Goal: Information Seeking & Learning: Learn about a topic

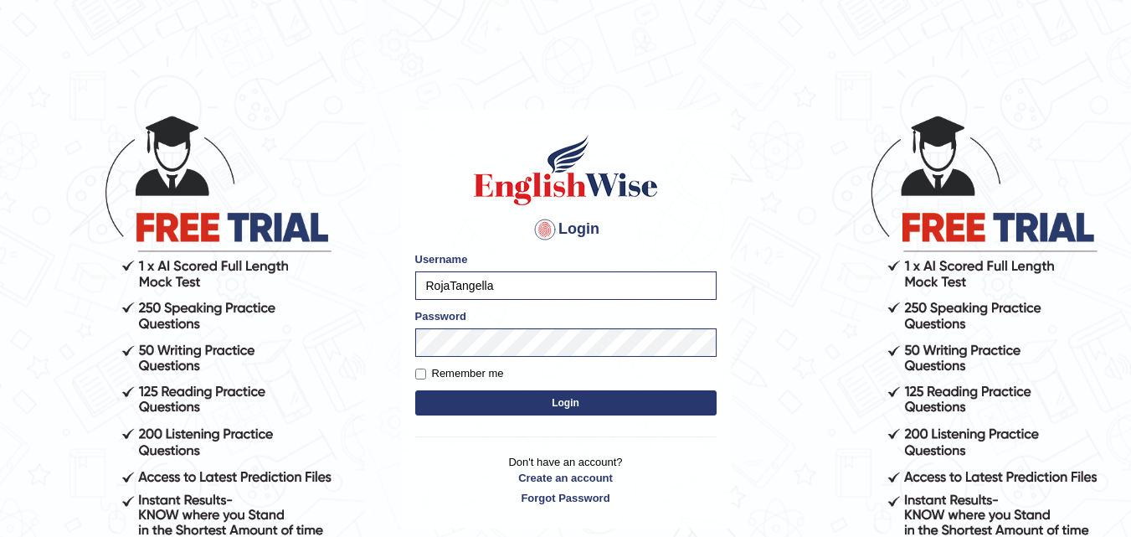
click at [573, 406] on button "Login" at bounding box center [565, 402] width 301 height 25
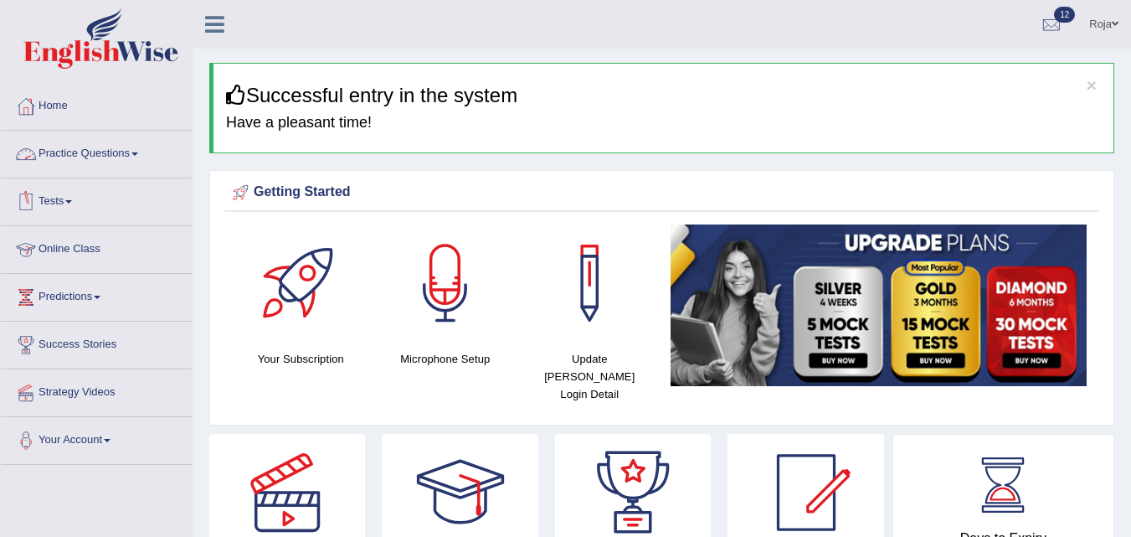
click at [115, 148] on link "Practice Questions" at bounding box center [96, 152] width 191 height 42
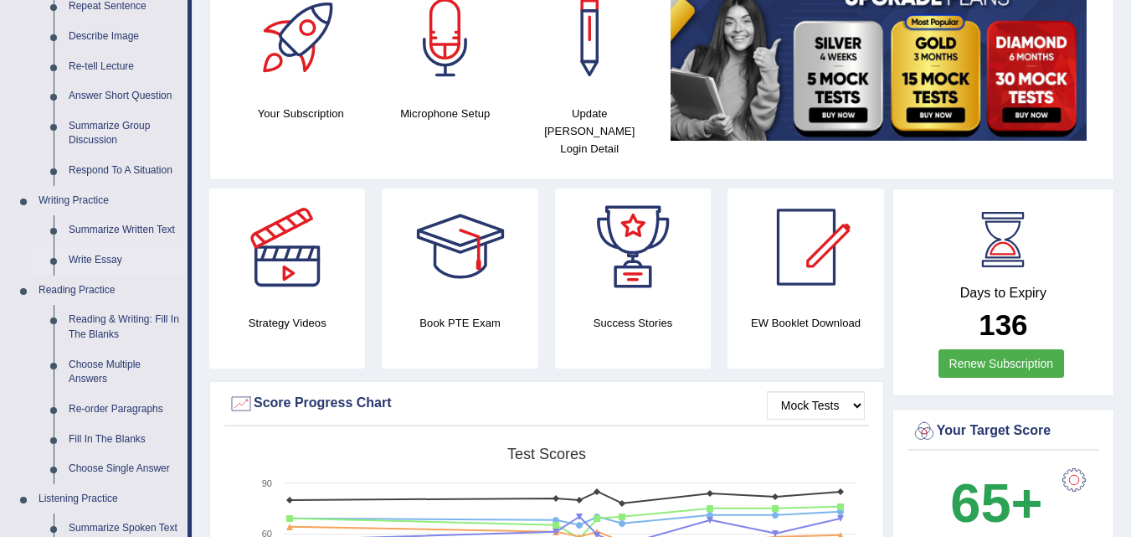
scroll to position [251, 0]
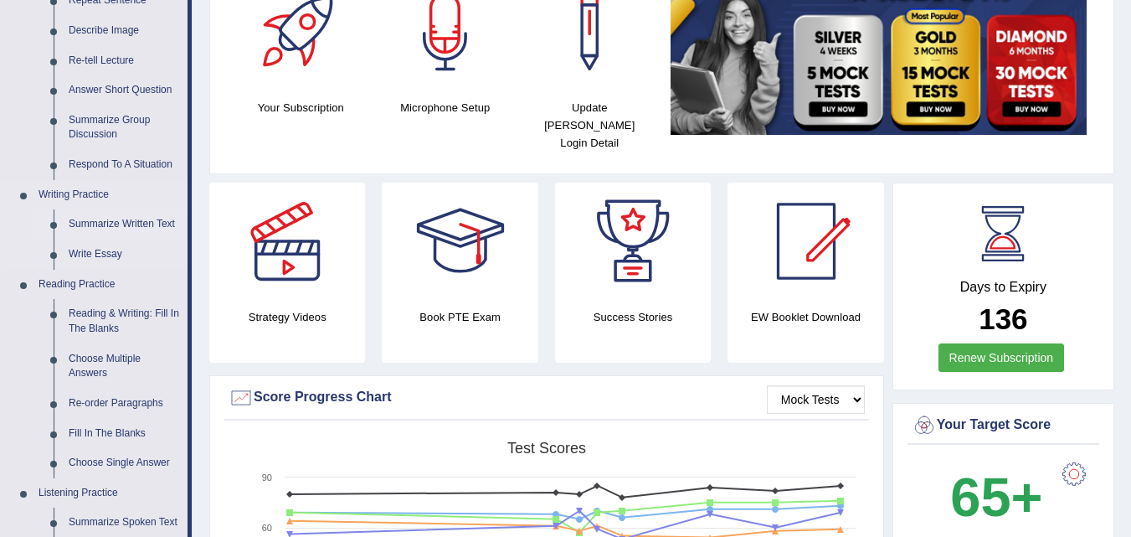
click at [147, 214] on link "Summarize Written Text" at bounding box center [124, 224] width 126 height 30
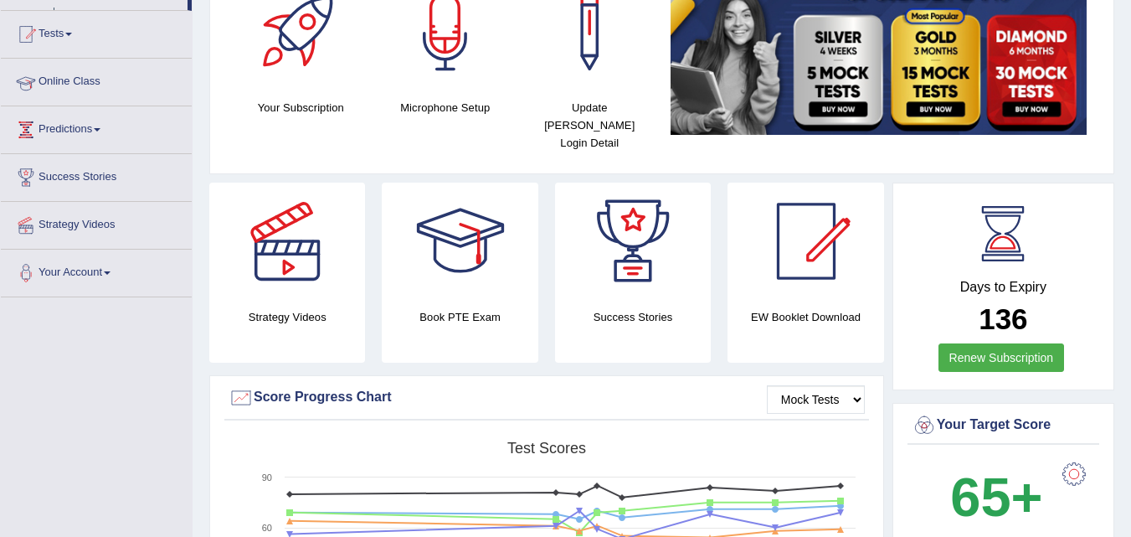
scroll to position [283, 0]
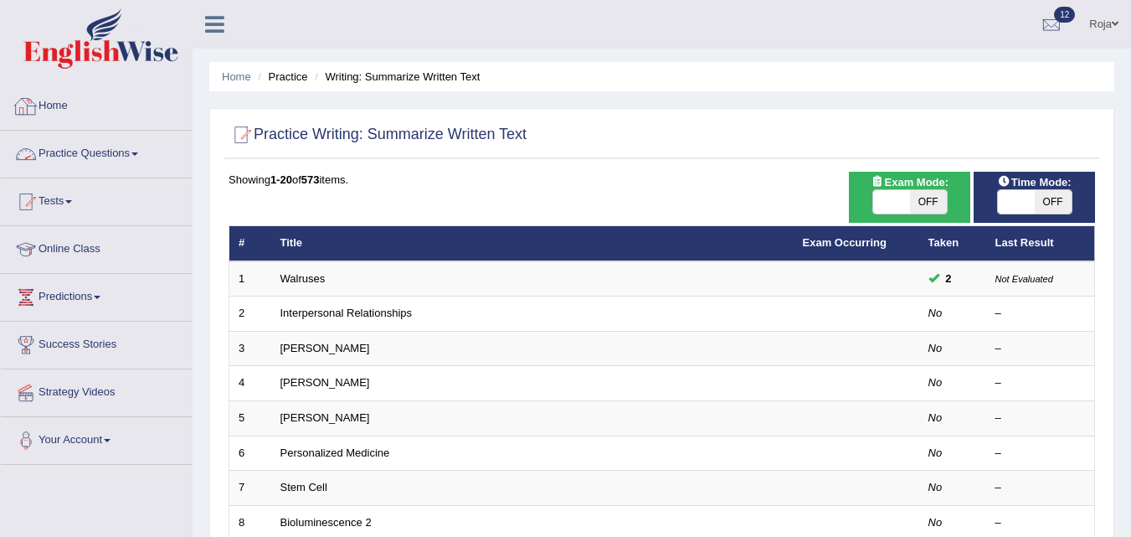
click at [47, 104] on link "Home" at bounding box center [96, 104] width 191 height 42
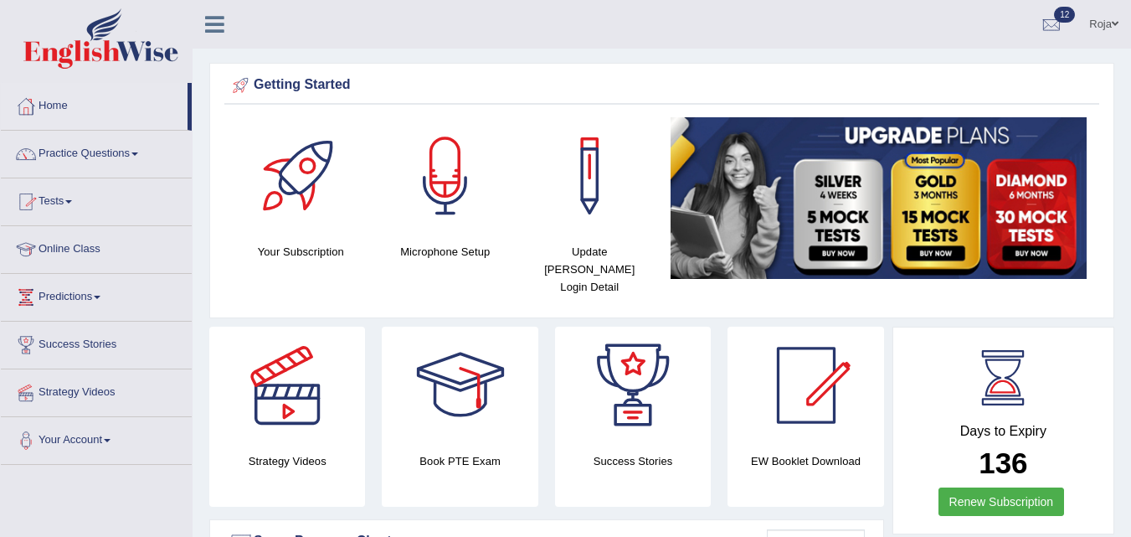
click at [71, 203] on span at bounding box center [68, 201] width 7 height 3
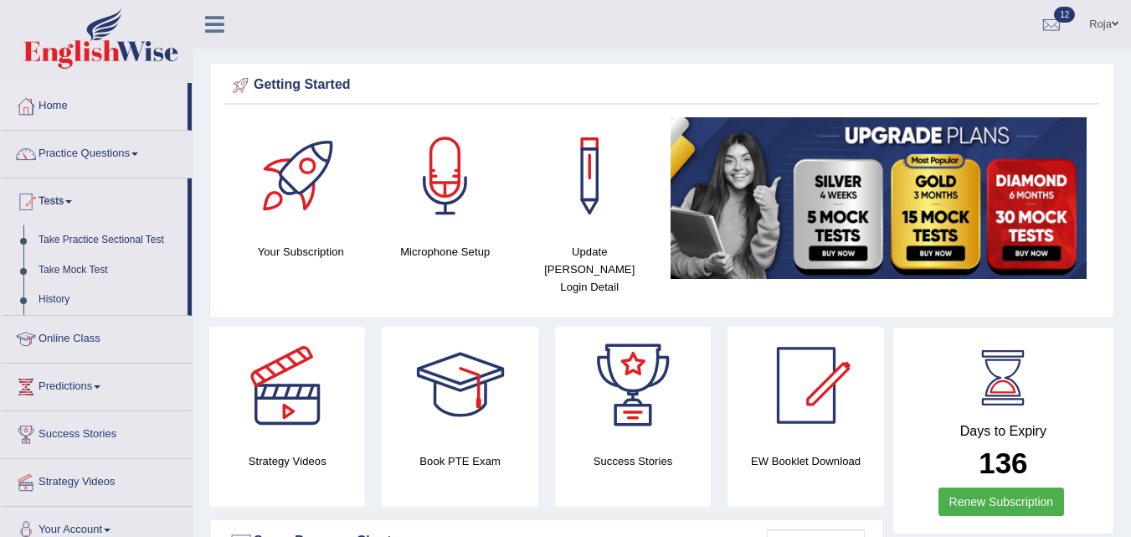
click at [71, 203] on span at bounding box center [68, 201] width 7 height 3
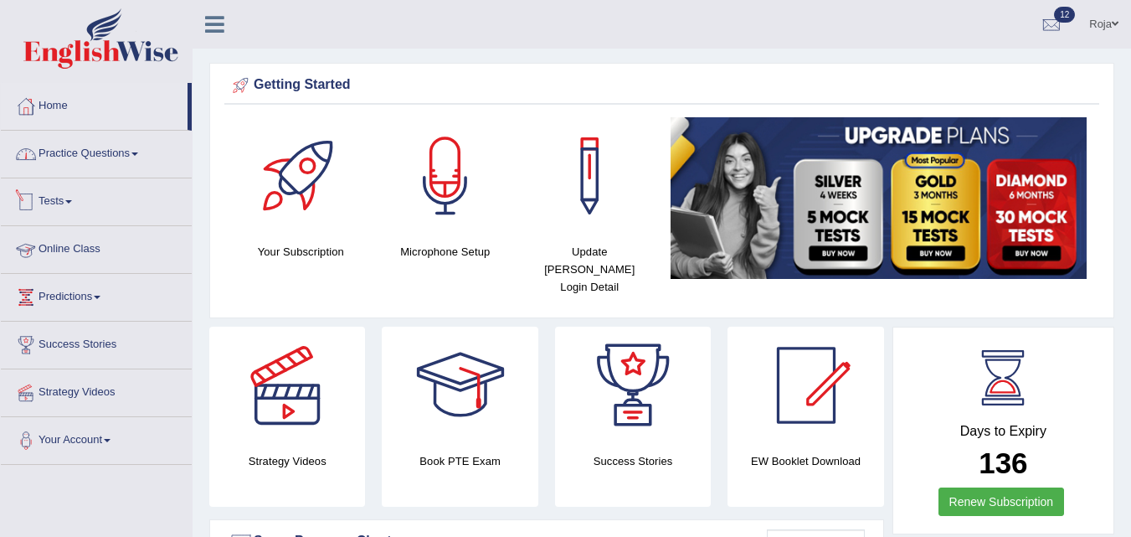
click at [151, 160] on link "Practice Questions" at bounding box center [96, 152] width 191 height 42
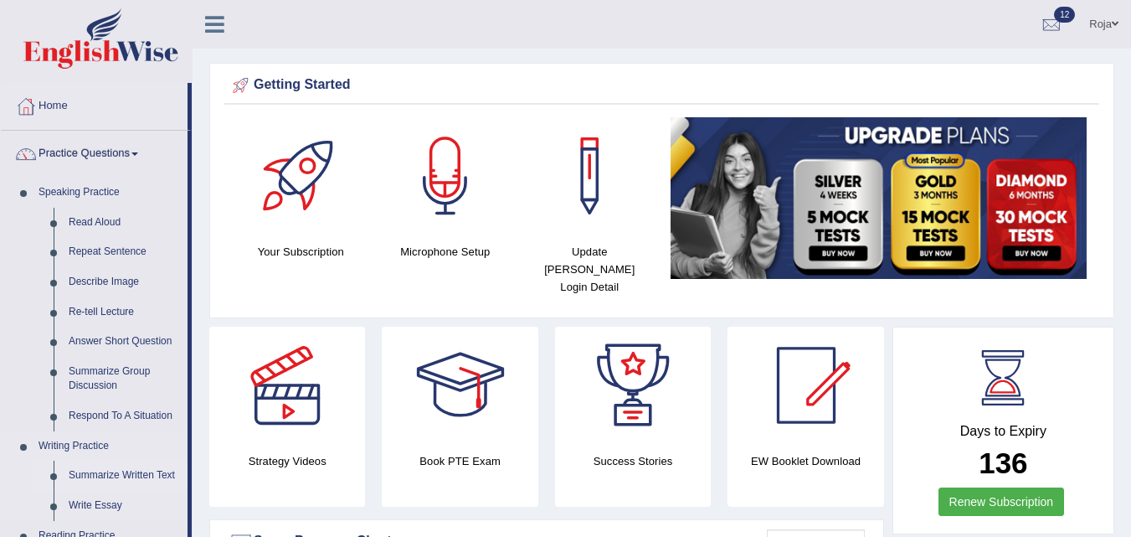
click at [119, 473] on link "Summarize Written Text" at bounding box center [124, 476] width 126 height 30
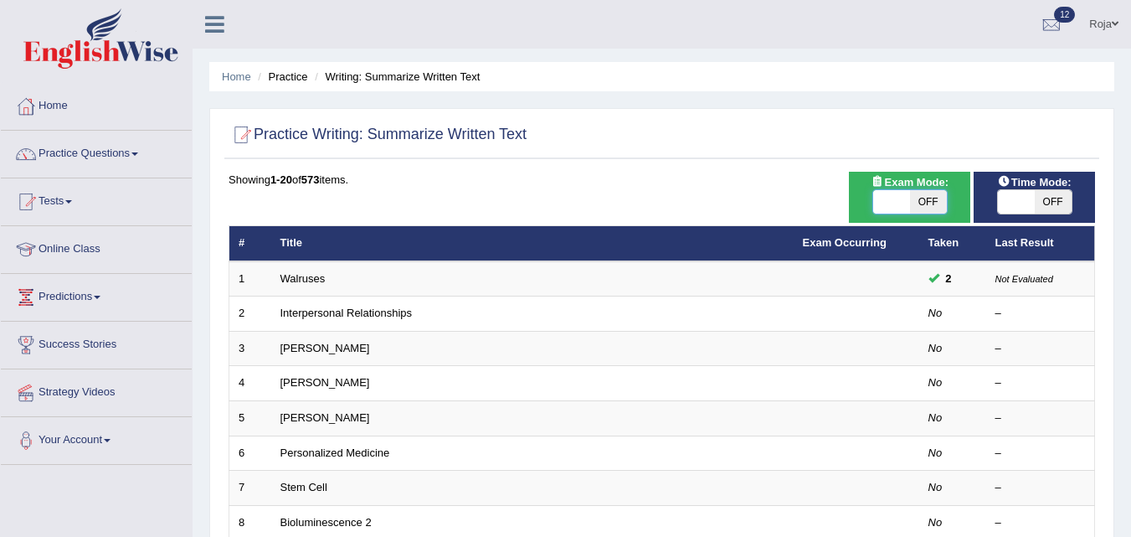
click at [908, 200] on span at bounding box center [891, 201] width 37 height 23
checkbox input "true"
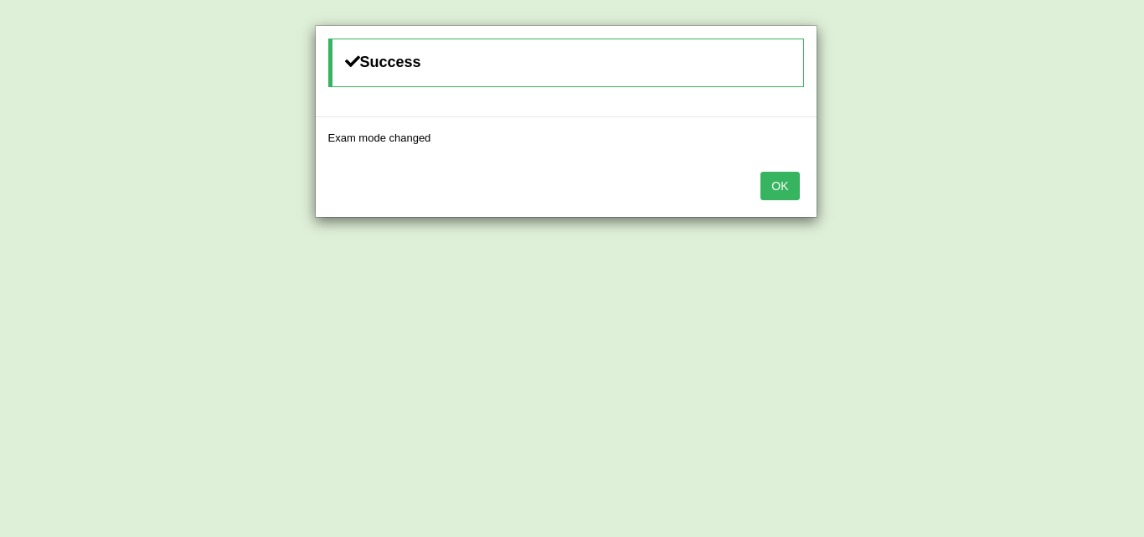
click at [795, 189] on button "OK" at bounding box center [779, 186] width 39 height 28
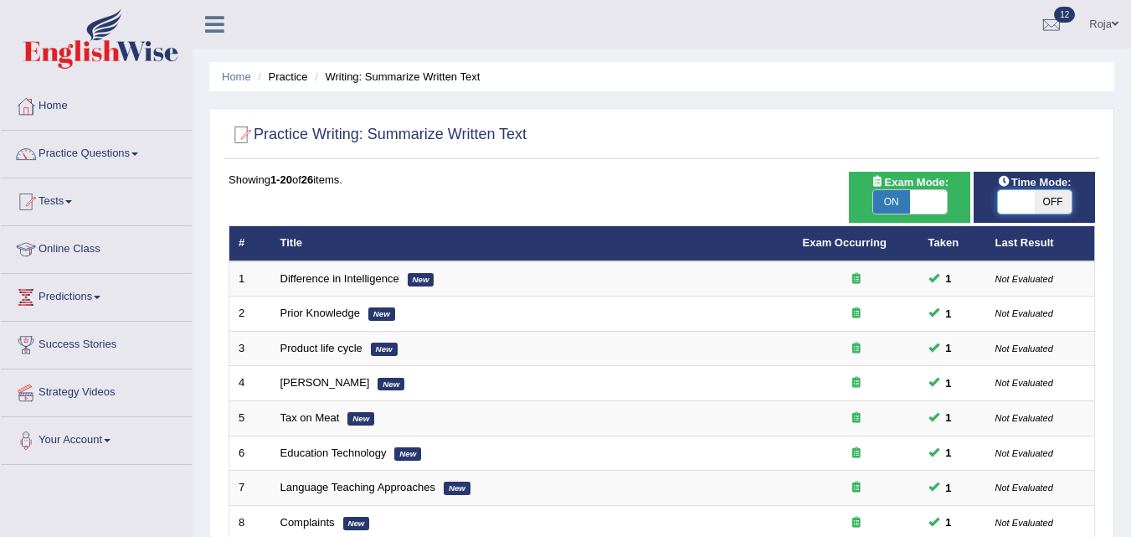
click at [1029, 200] on span at bounding box center [1016, 201] width 37 height 23
click at [1012, 202] on span at bounding box center [1016, 201] width 37 height 23
checkbox input "true"
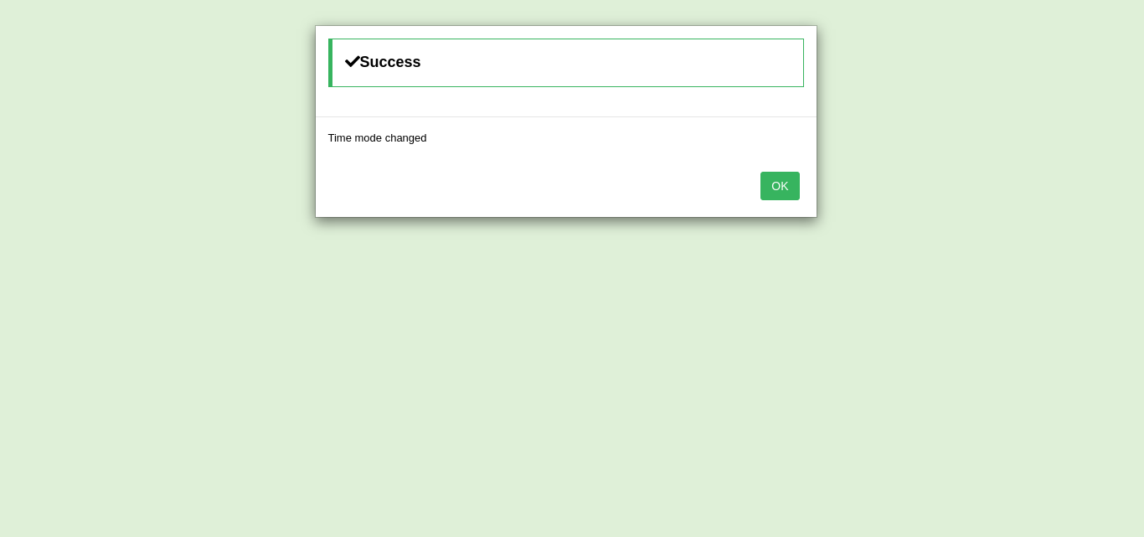
click at [776, 193] on button "OK" at bounding box center [779, 186] width 39 height 28
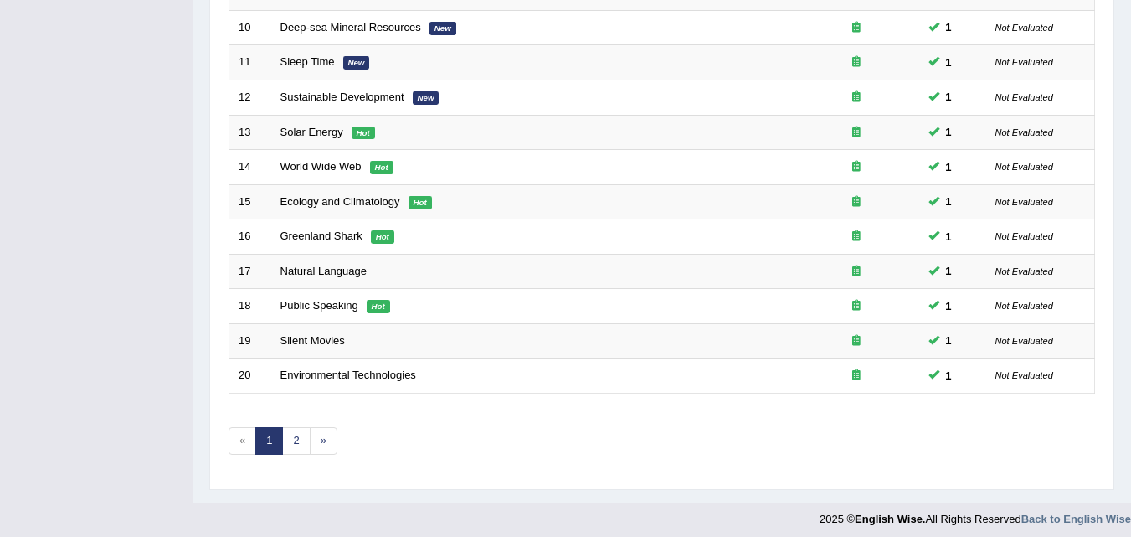
scroll to position [572, 0]
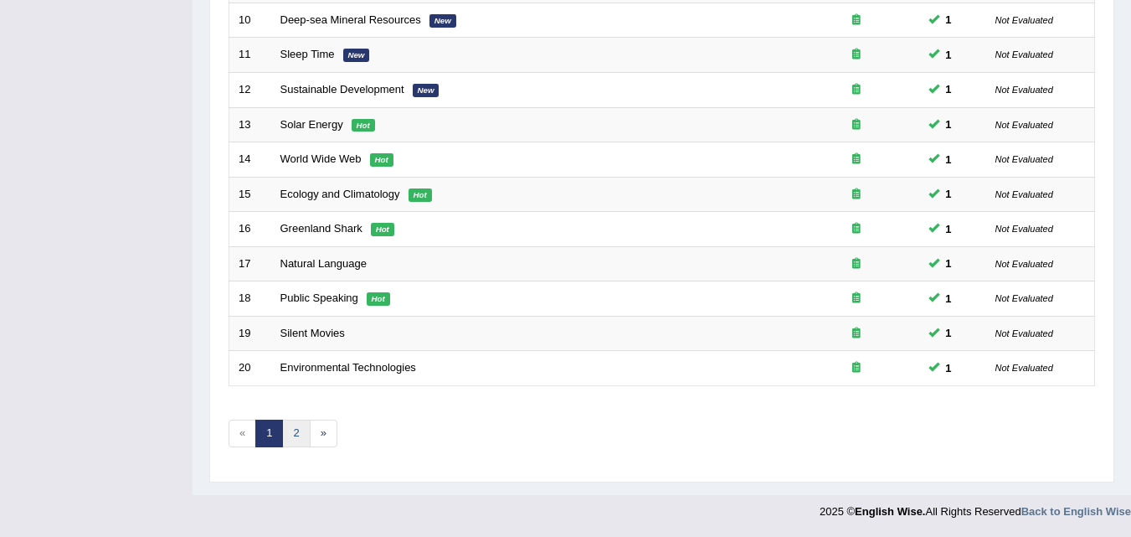
click at [287, 439] on link "2" at bounding box center [296, 434] width 28 height 28
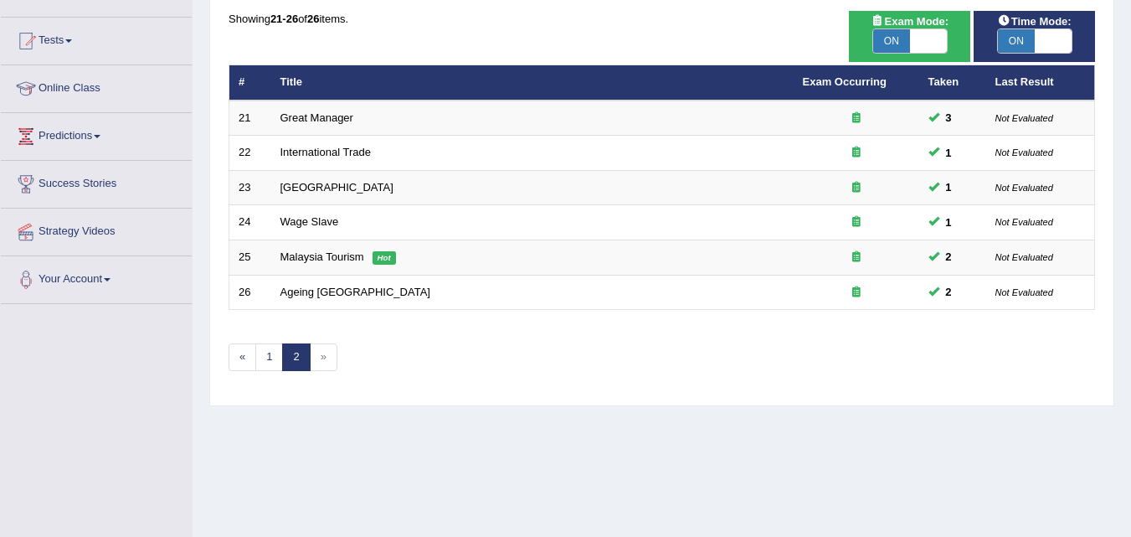
scroll to position [167, 0]
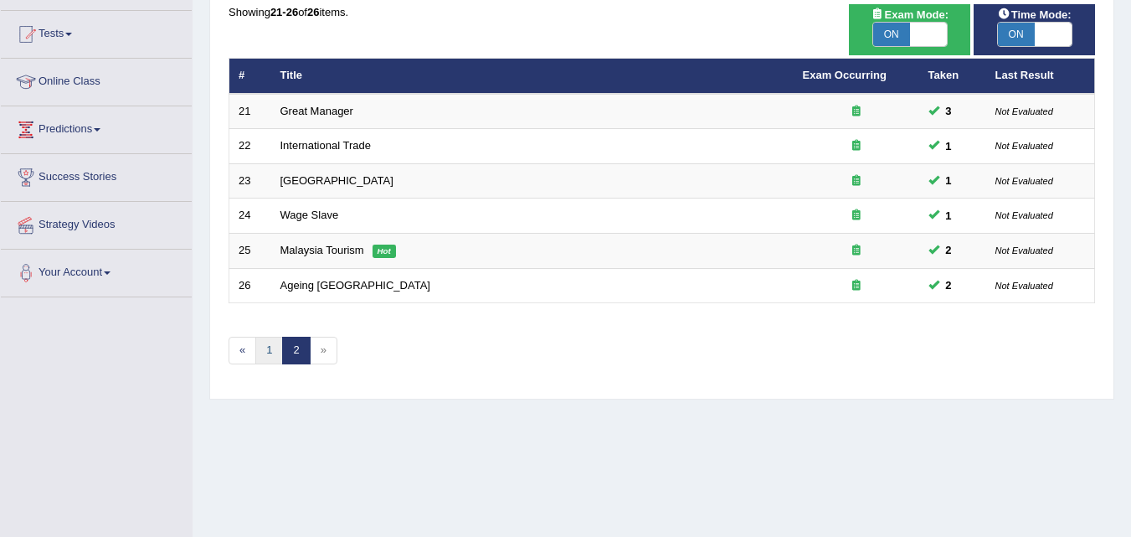
click at [271, 351] on link "1" at bounding box center [269, 351] width 28 height 28
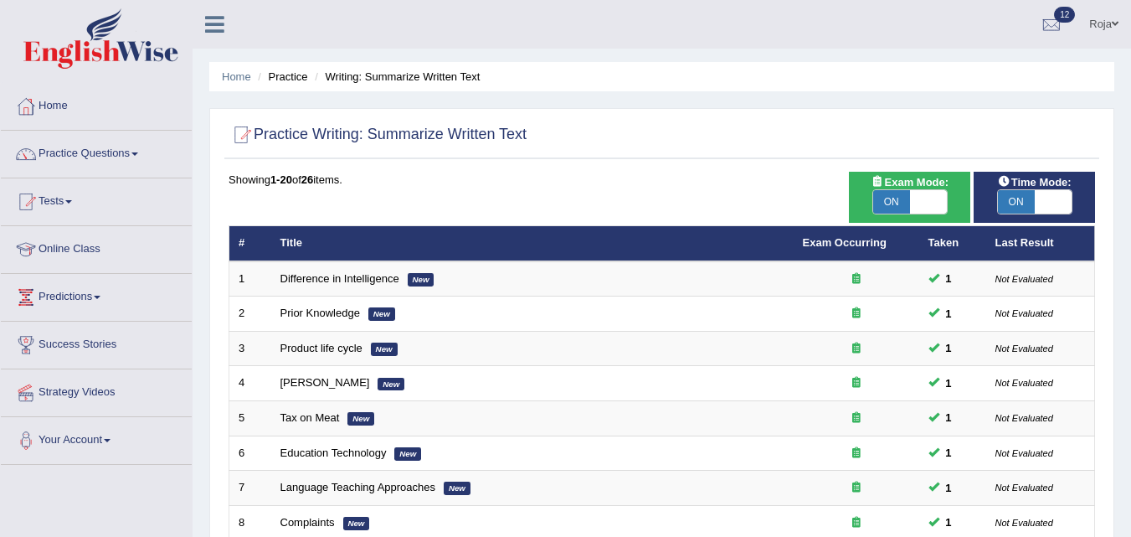
click at [930, 194] on span at bounding box center [928, 201] width 37 height 23
checkbox input "false"
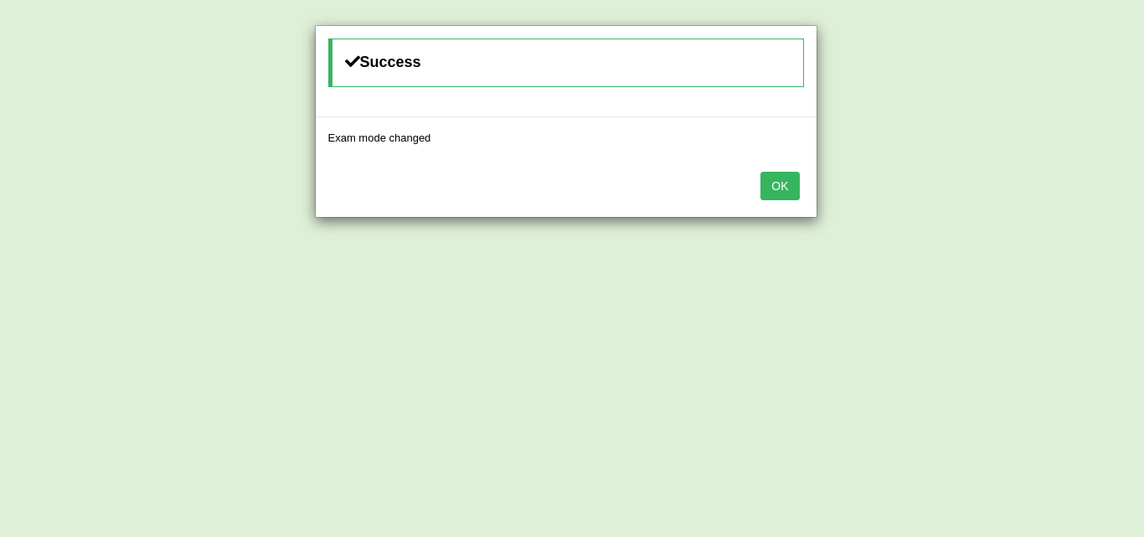
click at [770, 187] on button "OK" at bounding box center [779, 186] width 39 height 28
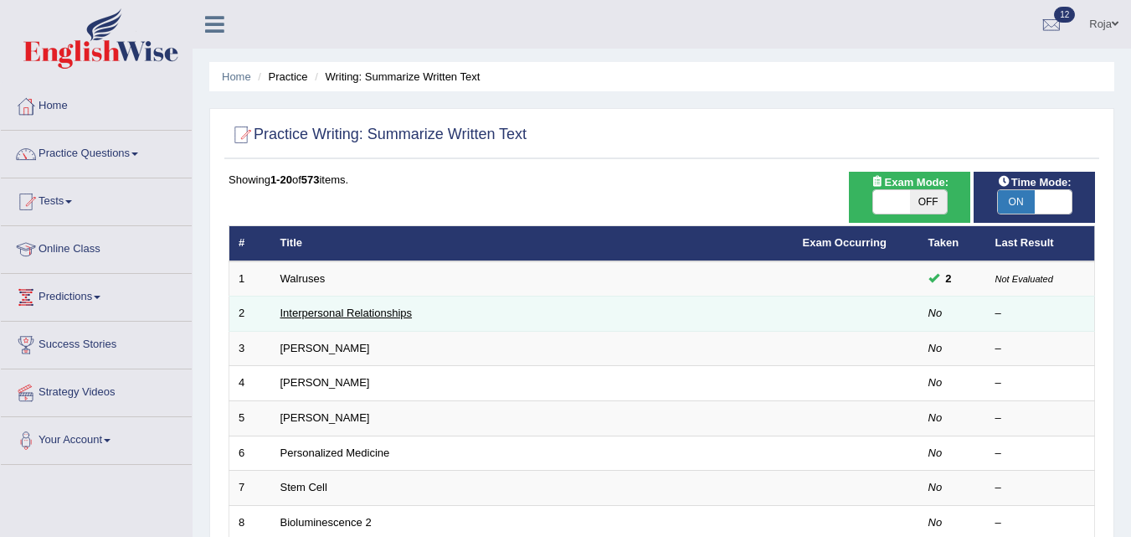
click at [314, 312] on link "Interpersonal Relationships" at bounding box center [347, 313] width 132 height 13
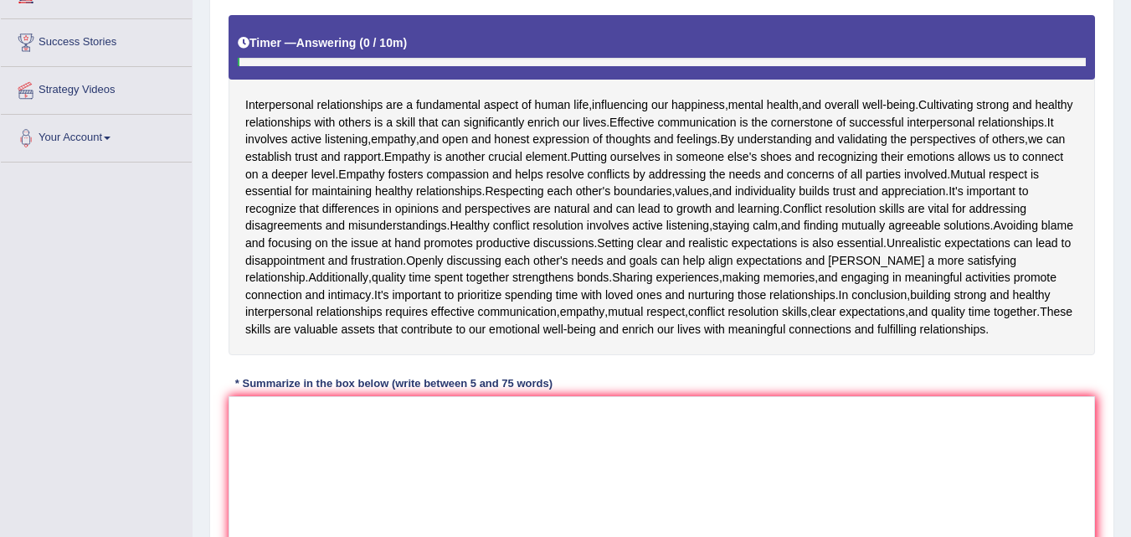
scroll to position [296, 0]
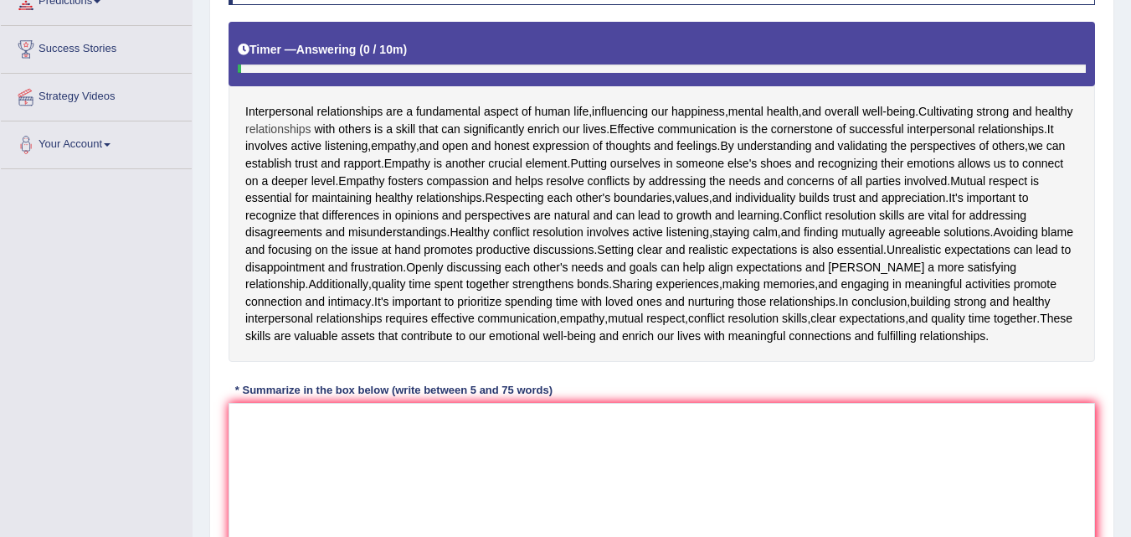
drag, startPoint x: 244, startPoint y: 109, endPoint x: 302, endPoint y: 124, distance: 60.5
click at [302, 124] on div "Interpersonal relationships are a fundamental aspect of human life , influencin…" at bounding box center [662, 192] width 867 height 340
click at [344, 459] on textarea at bounding box center [662, 484] width 867 height 162
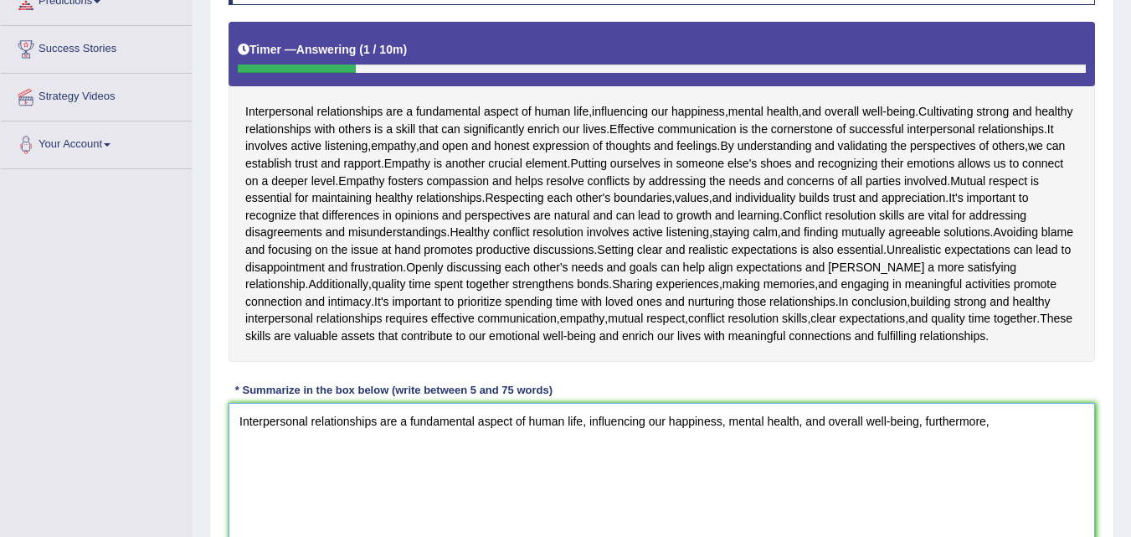
click at [1013, 439] on textarea "Interpersonal relationships are a fundamental aspect of human life, influencing…" at bounding box center [662, 484] width 867 height 162
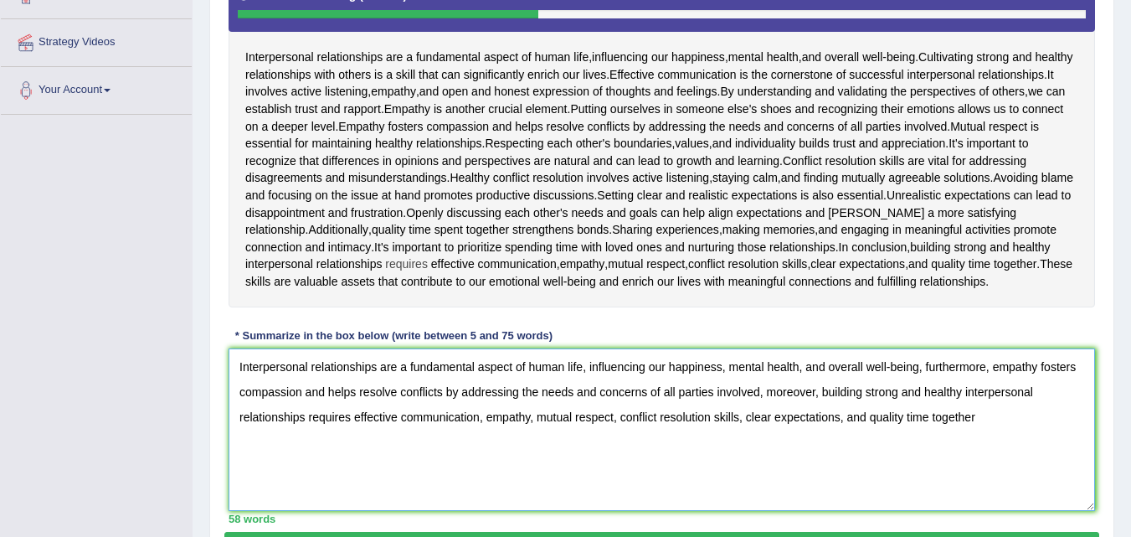
scroll to position [379, 0]
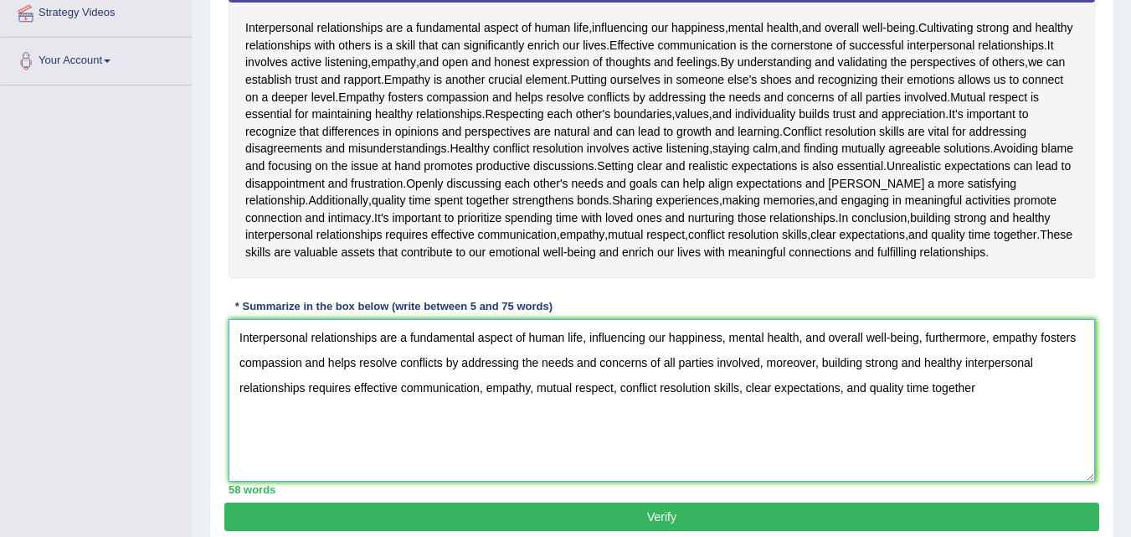
click at [1040, 355] on textarea "Interpersonal relationships are a fundamental aspect of human life, influencing…" at bounding box center [662, 400] width 867 height 162
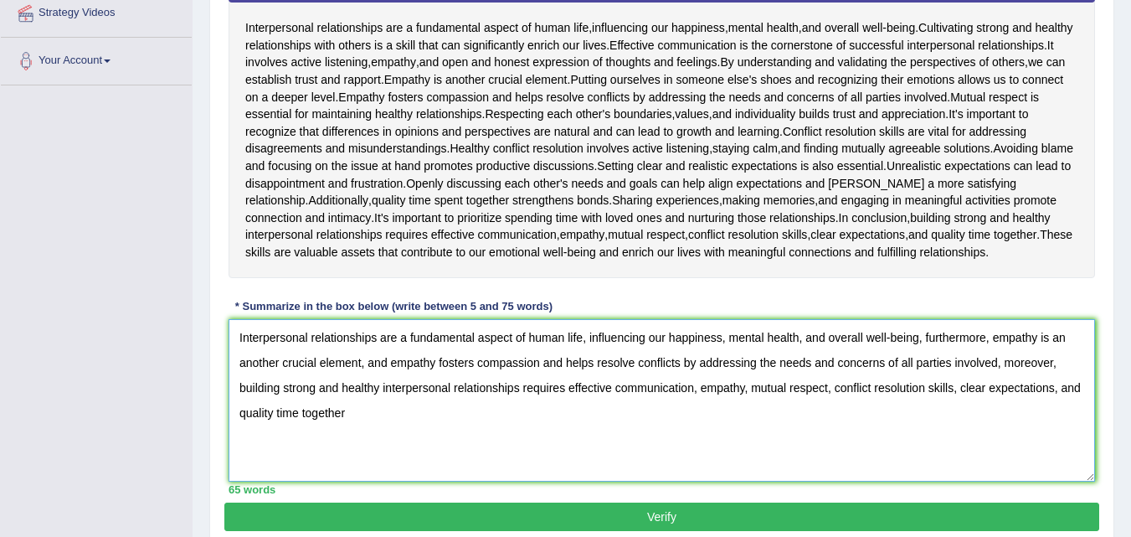
scroll to position [463, 0]
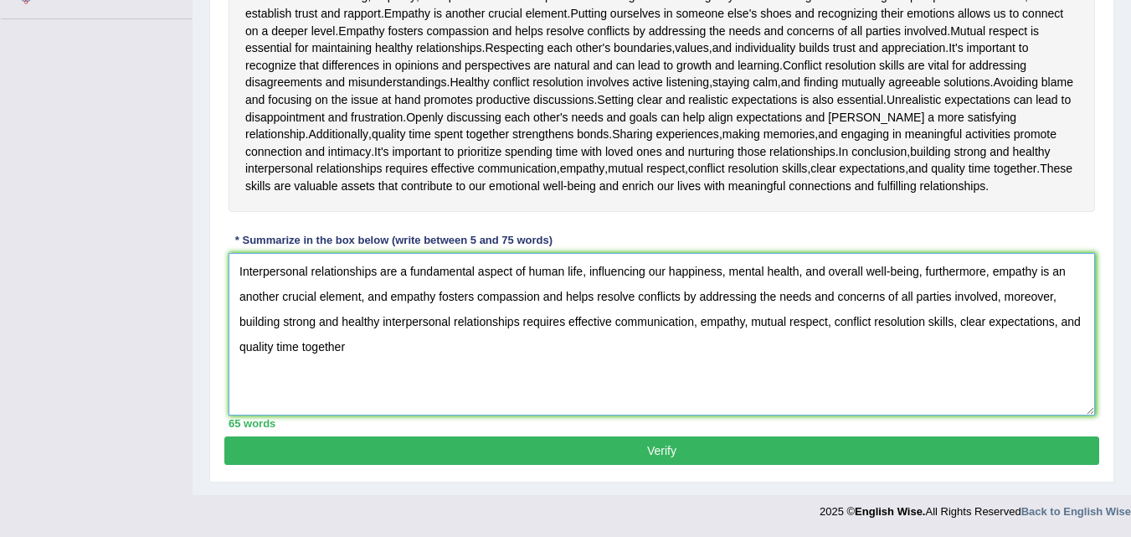
click at [387, 358] on textarea "Interpersonal relationships are a fundamental aspect of human life, influencing…" at bounding box center [662, 334] width 867 height 162
type textarea "Interpersonal relationships are a fundamental aspect of human life, influencing…"
click at [832, 448] on button "Verify" at bounding box center [661, 450] width 875 height 28
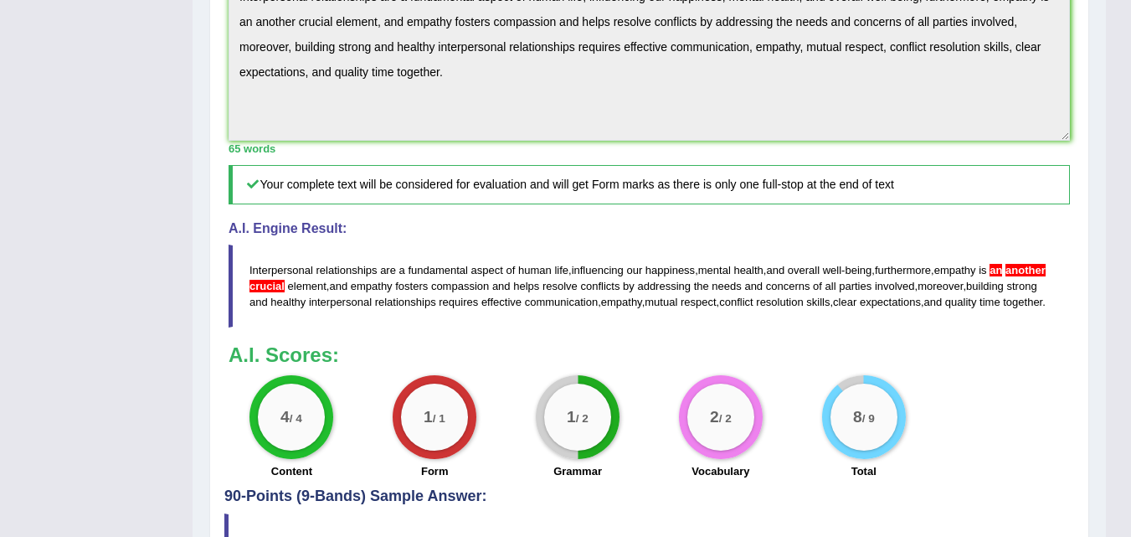
scroll to position [669, 0]
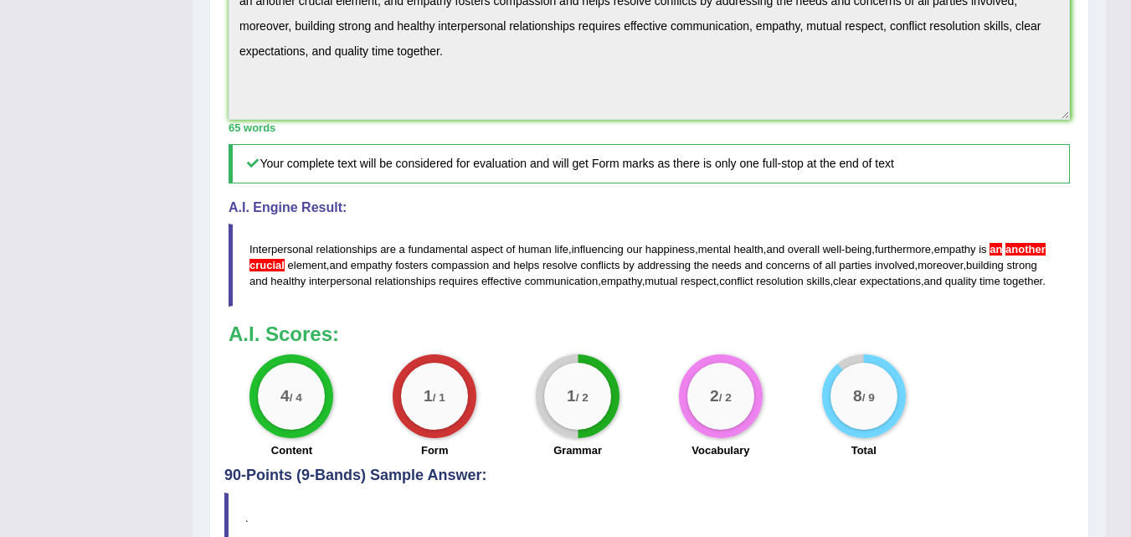
click at [285, 265] on span "crucial" at bounding box center [267, 265] width 35 height 13
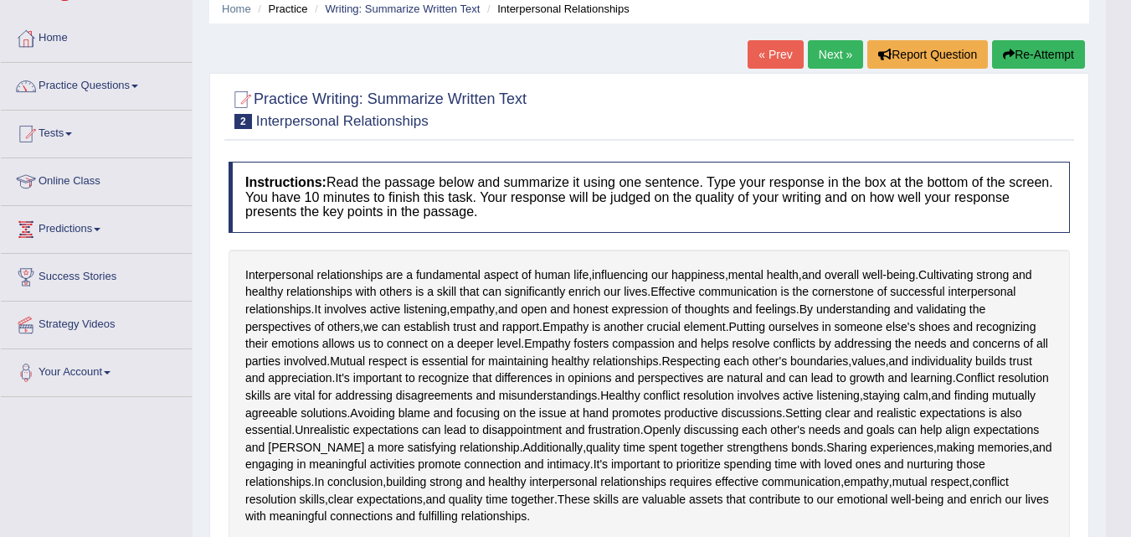
scroll to position [0, 0]
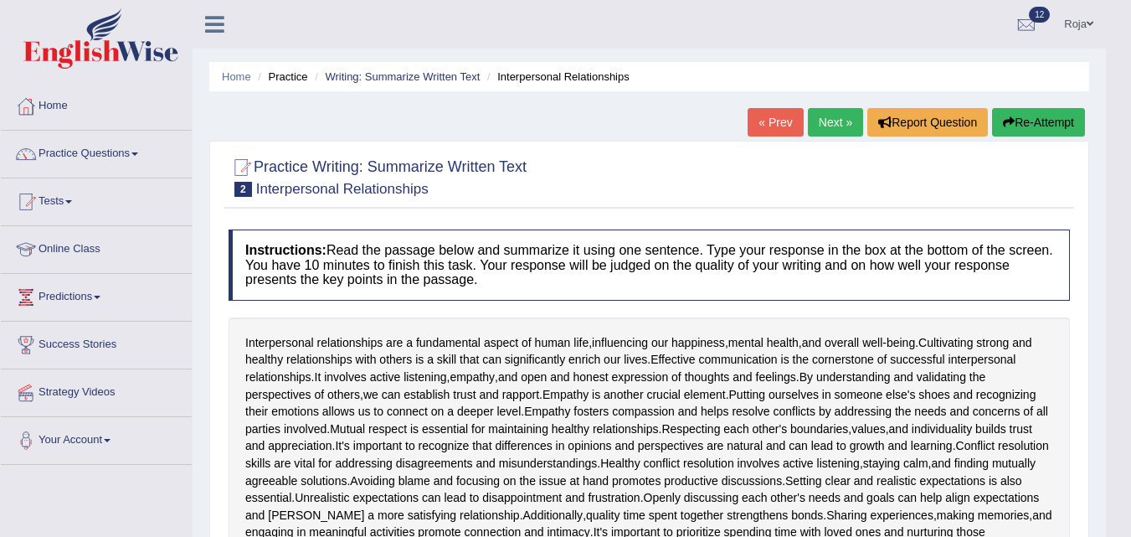
click at [1032, 122] on button "Re-Attempt" at bounding box center [1038, 122] width 93 height 28
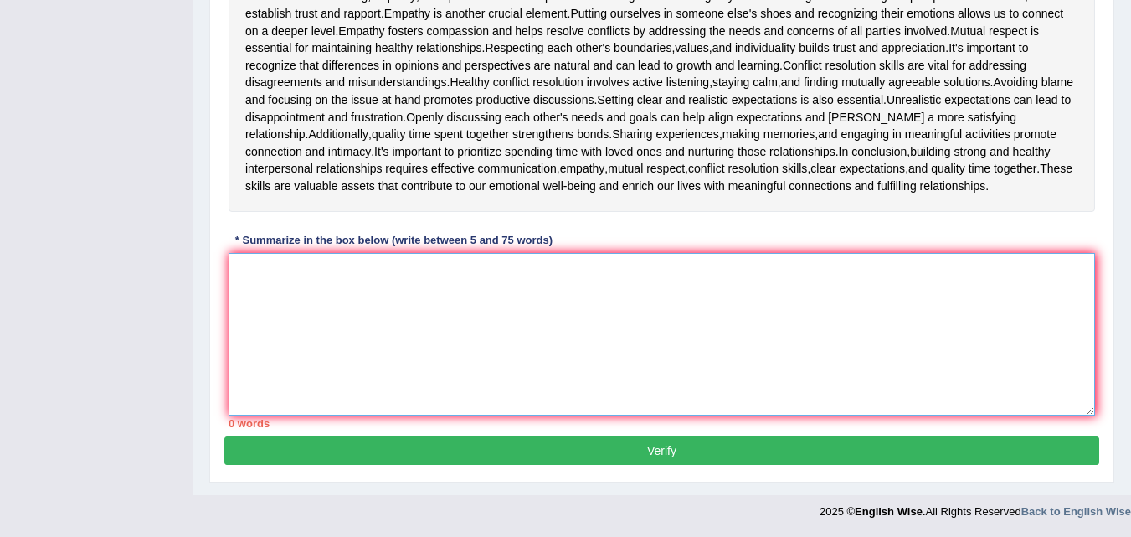
click at [472, 362] on textarea at bounding box center [662, 334] width 867 height 162
paste textarea "Interpersonal relationships are a fundamental aspect of human life, influencing…"
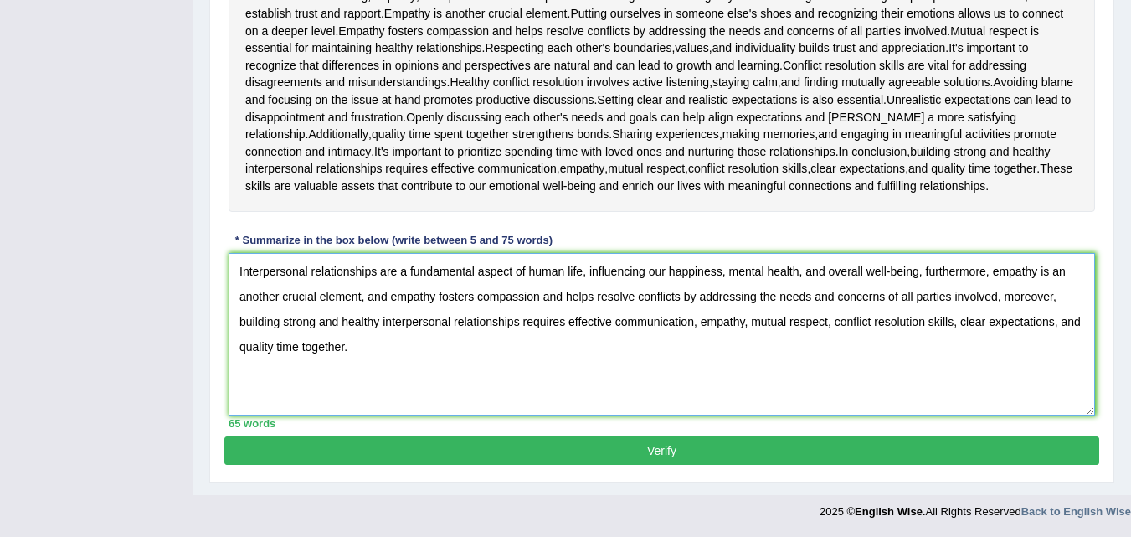
drag, startPoint x: 1054, startPoint y: 274, endPoint x: 1066, endPoint y: 271, distance: 13.0
click at [1066, 271] on textarea "Interpersonal relationships are a fundamental aspect of human life, influencing…" at bounding box center [662, 334] width 867 height 162
click at [243, 298] on textarea "Interpersonal relationships are a fundamental aspect of human life, influencing…" at bounding box center [662, 334] width 867 height 162
click at [239, 300] on textarea "Interpersonal relationships are a fundamental aspect of human life, influencing…" at bounding box center [662, 334] width 867 height 162
type textarea "Interpersonal relationships are a fundamental aspect of human life, influencing…"
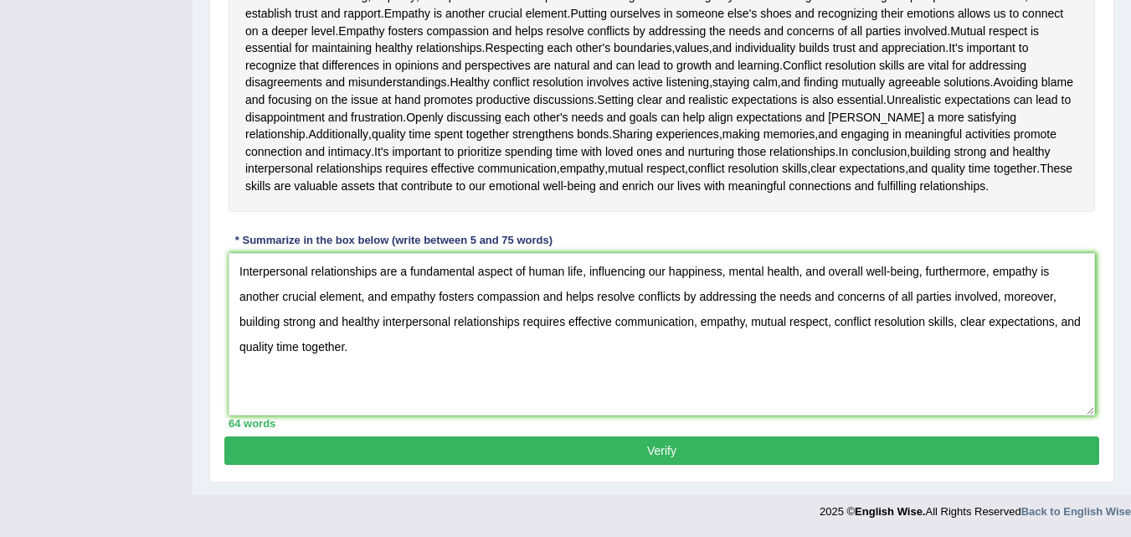
click at [456, 455] on button "Verify" at bounding box center [661, 450] width 875 height 28
